Goal: Task Accomplishment & Management: Manage account settings

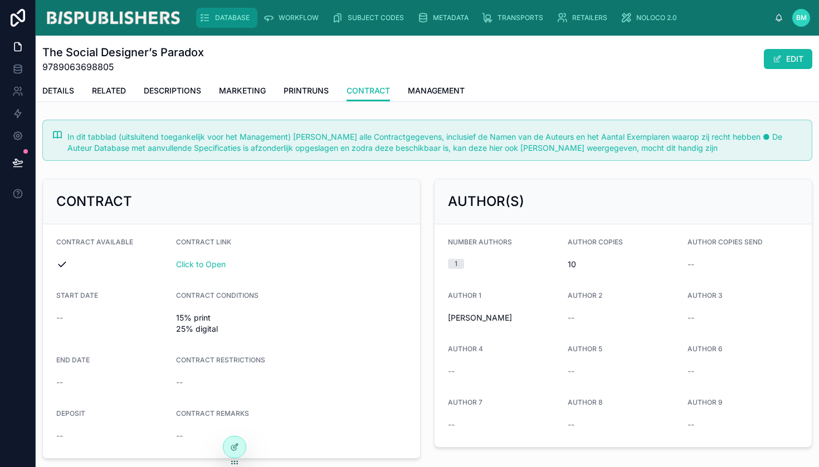
click at [221, 14] on span "DATABASE" at bounding box center [232, 17] width 35 height 9
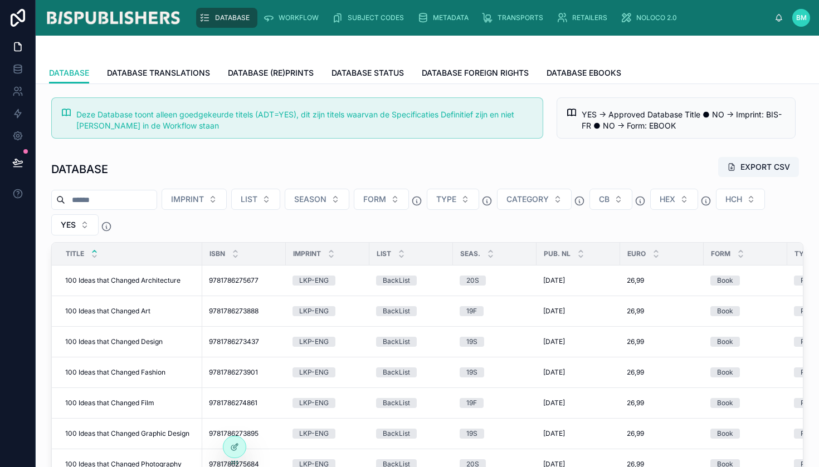
click at [133, 193] on input "text" at bounding box center [110, 200] width 91 height 16
type input "**********"
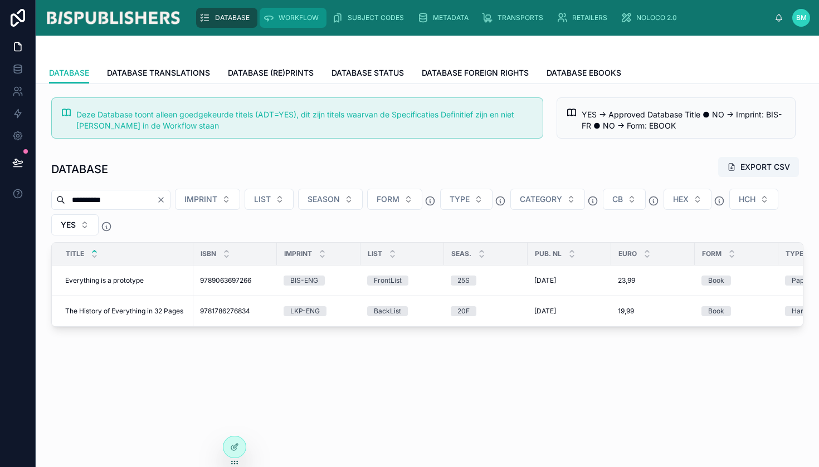
click at [286, 21] on span "WORKFLOW" at bounding box center [298, 17] width 40 height 9
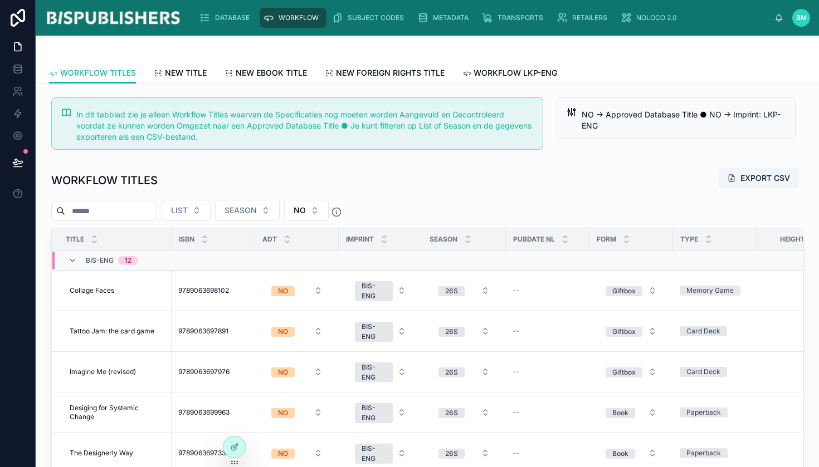
click at [106, 214] on input "text" at bounding box center [110, 211] width 91 height 16
type input "**********"
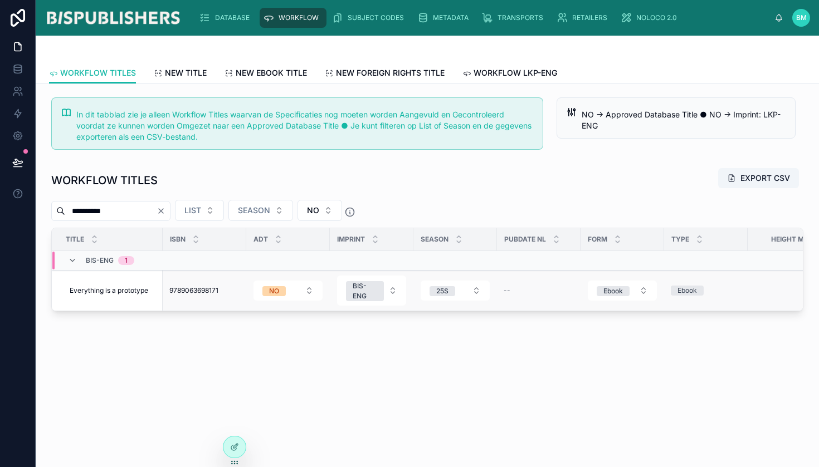
click at [200, 289] on span "9789063698171" at bounding box center [193, 290] width 49 height 9
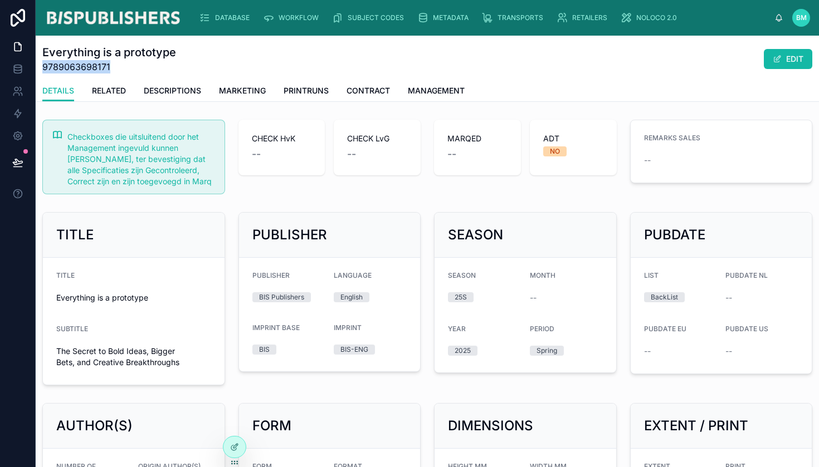
drag, startPoint x: 108, startPoint y: 67, endPoint x: 40, endPoint y: 62, distance: 68.1
click at [40, 62] on div "Everything is a prototype 9789063698171 EDIT DETAILS DETAILS RELATED DESCRIPTIO…" at bounding box center [427, 69] width 783 height 66
copy span "9789063698171"
click at [226, 22] on span "DATABASE" at bounding box center [232, 17] width 35 height 9
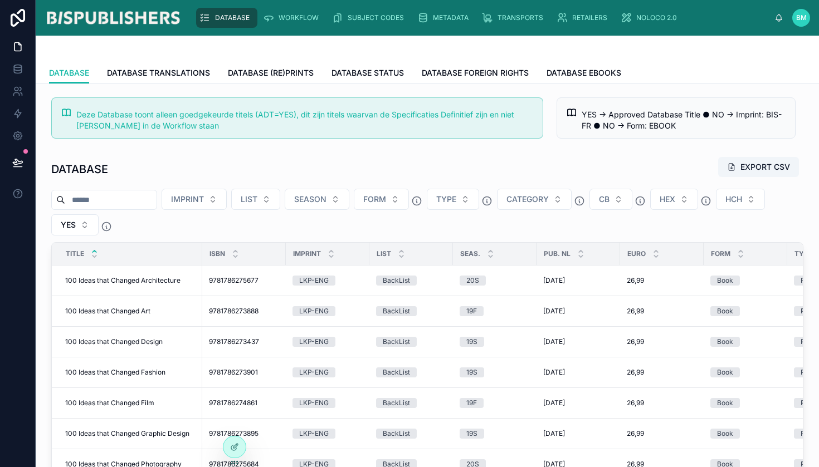
click at [138, 198] on input "text" at bounding box center [110, 200] width 91 height 16
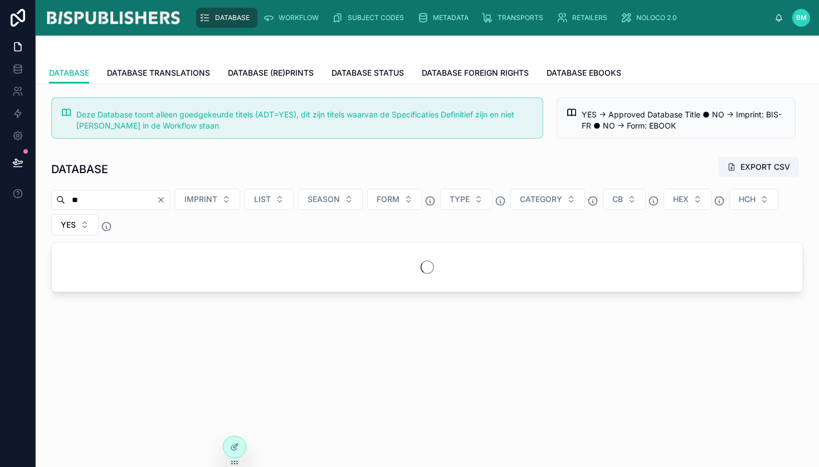
type input "*"
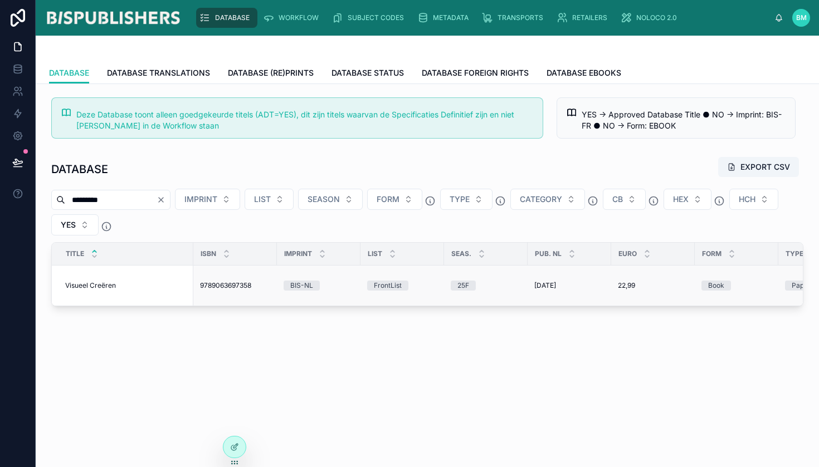
type input "*********"
click at [91, 287] on span "Visueel Creëren" at bounding box center [90, 285] width 51 height 9
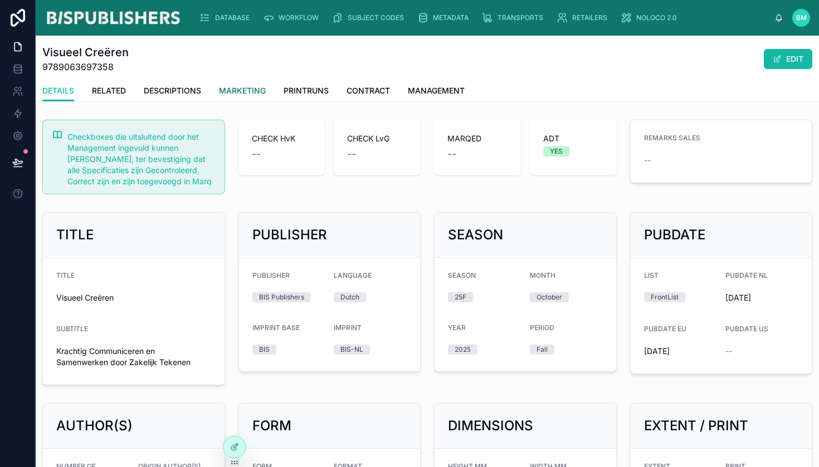
click at [243, 92] on span "MARKETING" at bounding box center [242, 90] width 47 height 11
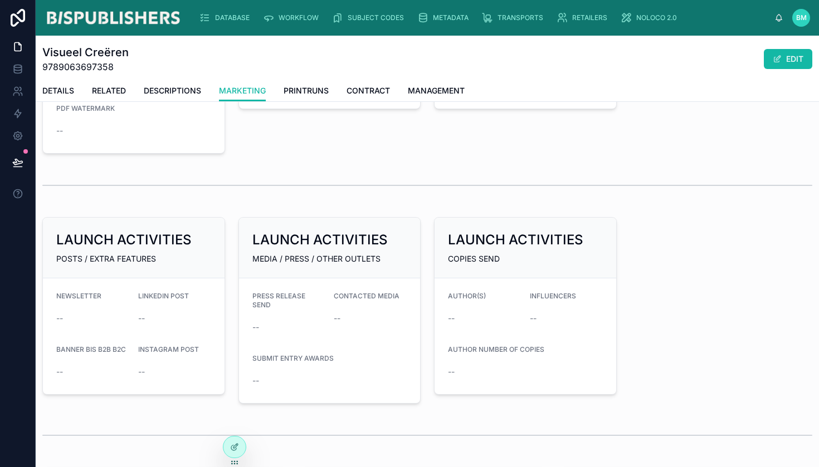
scroll to position [675, 0]
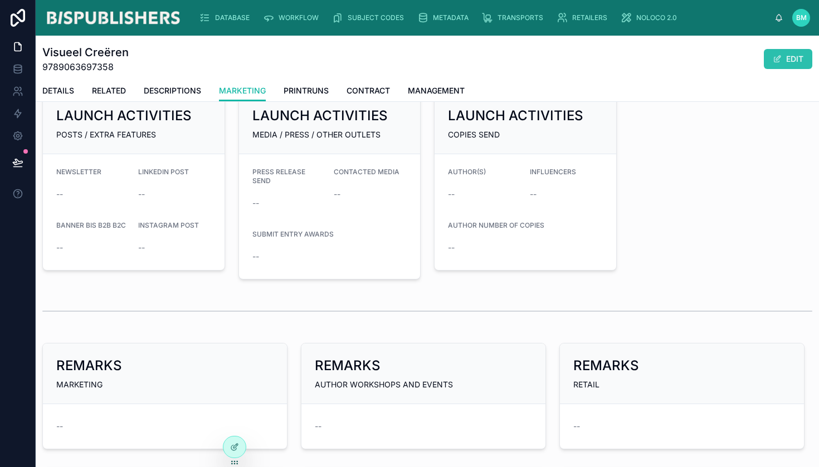
click at [781, 66] on button "EDIT" at bounding box center [788, 59] width 48 height 20
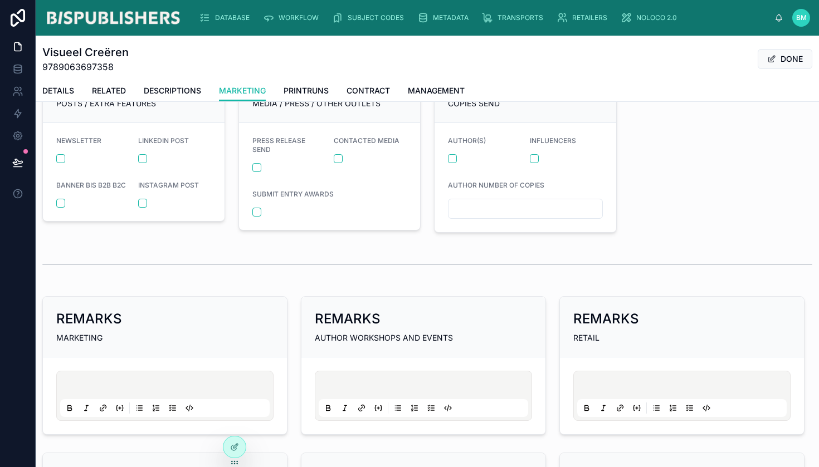
click at [497, 208] on input "text" at bounding box center [525, 209] width 154 height 16
type input "**"
click at [86, 377] on div at bounding box center [164, 396] width 209 height 42
click at [89, 382] on div at bounding box center [164, 396] width 209 height 42
click at [153, 383] on p at bounding box center [166, 387] width 209 height 11
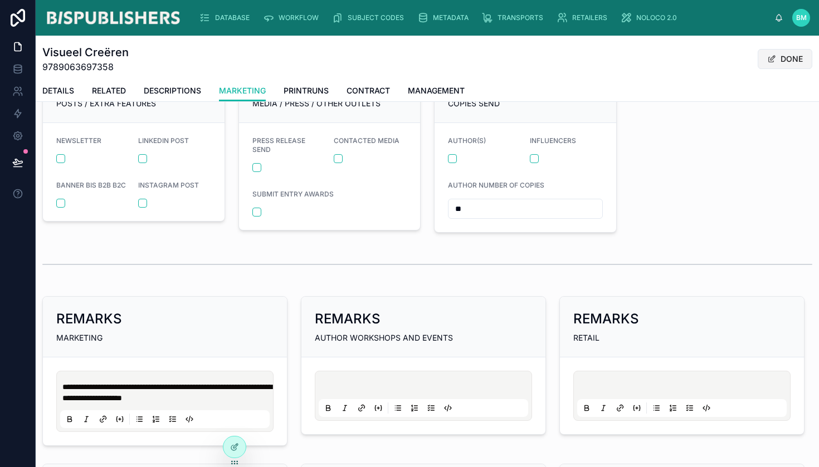
click at [772, 63] on button "DONE" at bounding box center [784, 59] width 55 height 20
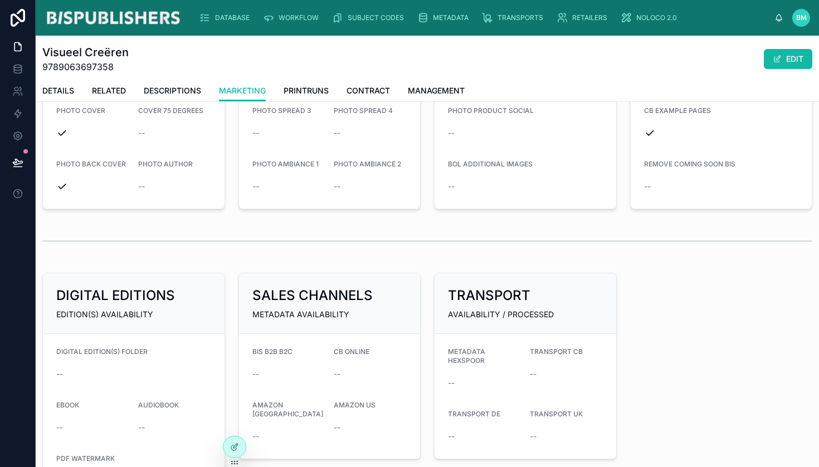
scroll to position [0, 0]
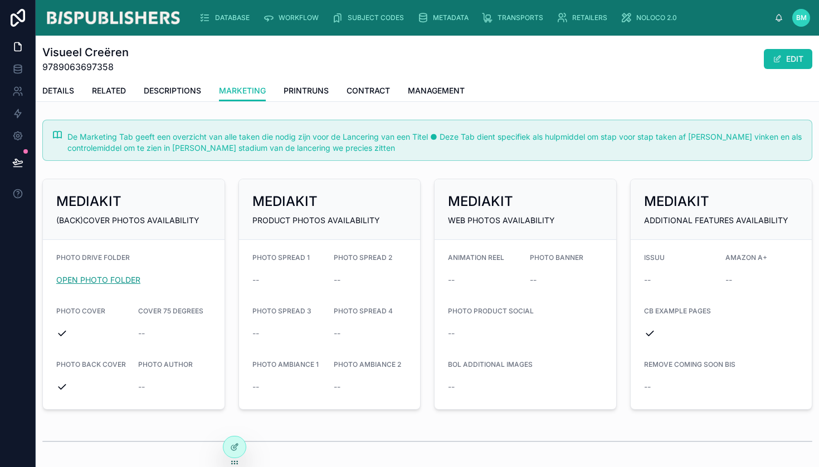
click at [97, 278] on link "OPEN PHOTO FOLDER" at bounding box center [98, 279] width 84 height 9
